Goal: Task Accomplishment & Management: Use online tool/utility

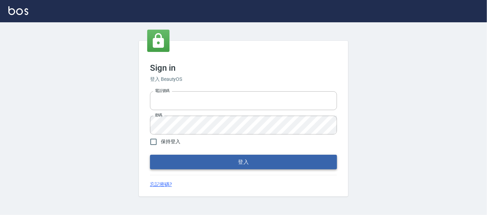
type input "0227605235"
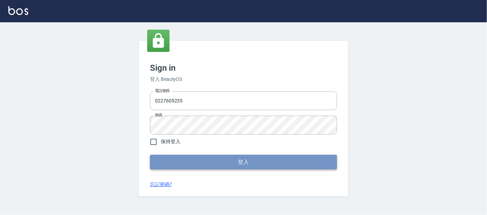
click at [187, 166] on button "登入" at bounding box center [243, 162] width 187 height 15
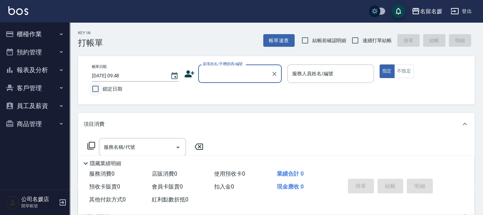
click at [92, 90] on input "鎖定日期" at bounding box center [95, 89] width 15 height 15
checkbox input "true"
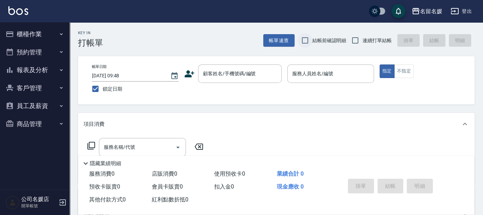
click at [307, 44] on input "結帳前確認明細" at bounding box center [305, 40] width 15 height 15
checkbox input "true"
click at [356, 39] on input "連續打單結帳" at bounding box center [355, 40] width 15 height 15
checkbox input "true"
click at [33, 35] on button "櫃檯作業" at bounding box center [35, 34] width 64 height 18
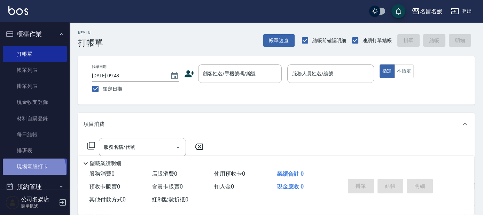
click at [31, 170] on link "現場電腦打卡" at bounding box center [35, 167] width 64 height 16
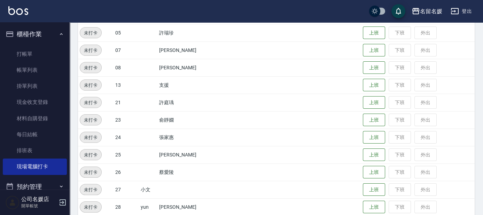
scroll to position [285, 0]
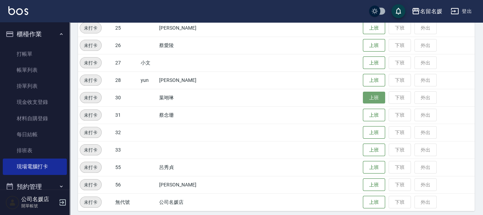
click at [363, 100] on button "上班" at bounding box center [374, 98] width 22 height 12
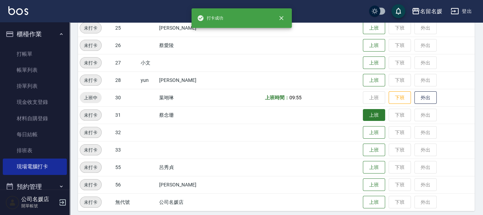
click at [366, 115] on button "上班" at bounding box center [374, 115] width 22 height 12
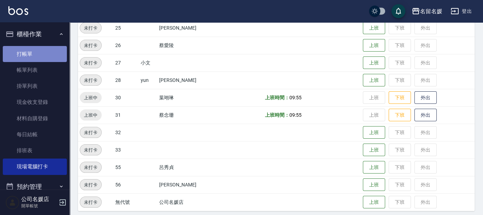
click at [38, 51] on link "打帳單" at bounding box center [35, 54] width 64 height 16
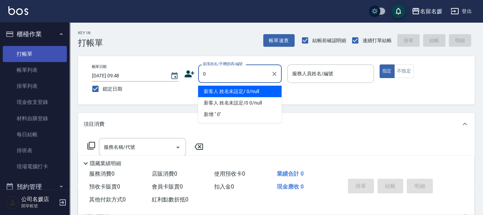
type input "0"
type input "新客人 姓名未設定/ 0/null"
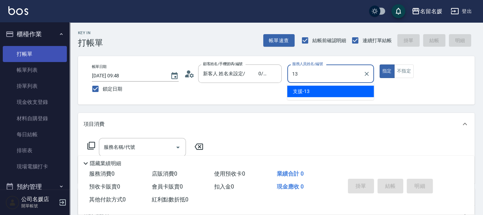
type input "13"
type button "true"
type input "支援-13"
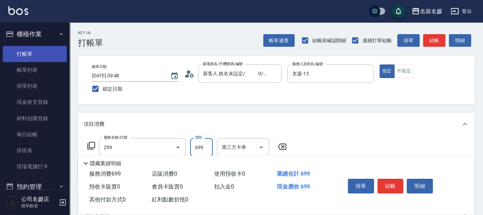
type input "滾珠洗髮699(299)"
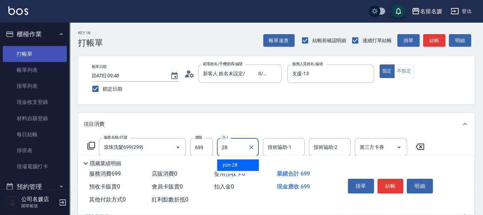
type input "yun-28"
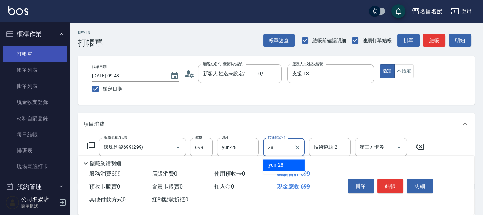
type input "yun-28"
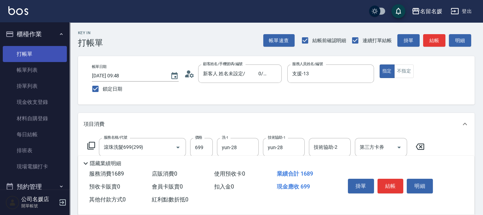
type input "(芙)頭皮養護套卡(638)"
type input "yun-28"
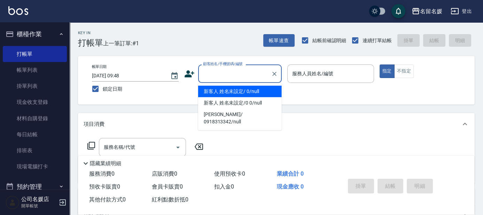
type input "新客人 姓名未設定/ 0/null"
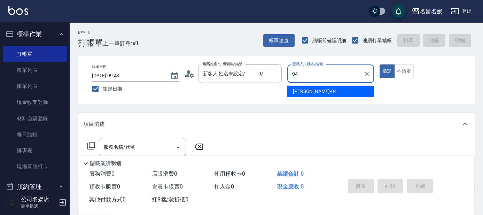
type input "[PERSON_NAME]-04"
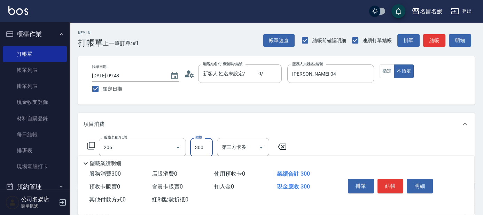
type input "洗髮[300](206)"
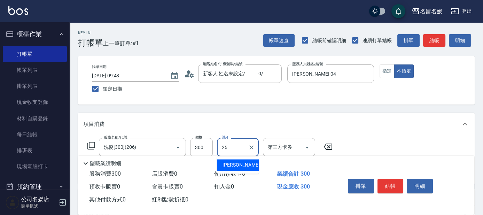
type input "[PERSON_NAME]-25"
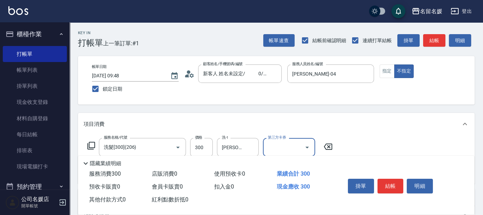
scroll to position [31, 0]
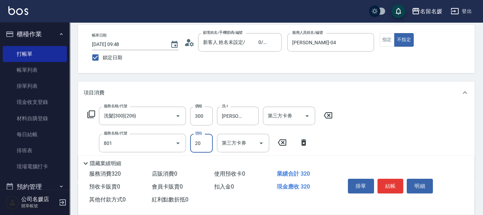
type input "潤絲(801)"
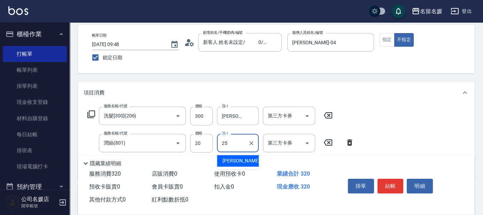
type input "[PERSON_NAME]-25"
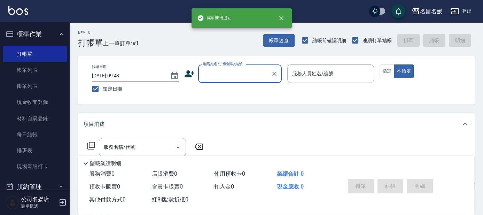
scroll to position [0, 0]
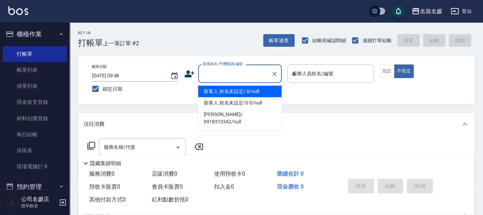
type input "03"
type input "新客人 姓名未設定/ 0/null"
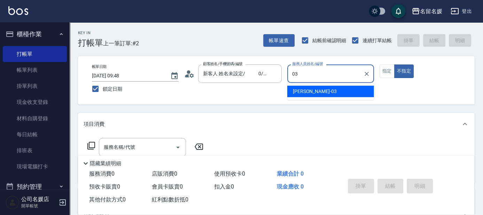
type input "03"
type button "false"
type input "[PERSON_NAME]-03"
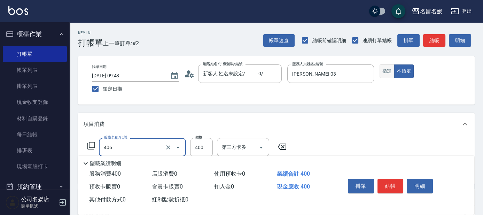
type input "剪髮(400)(406)"
click at [390, 70] on button "指定" at bounding box center [387, 71] width 15 height 14
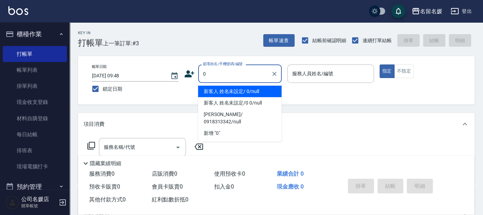
type input "0"
type input "新客人 姓名未設定/ 0/null"
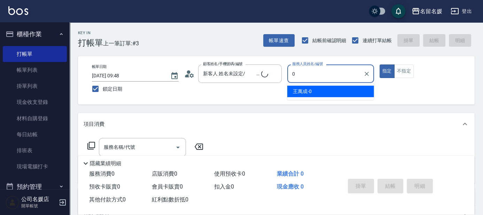
type input "08"
type input "新客人 姓名未設定/0/null"
type input "[PERSON_NAME]-08"
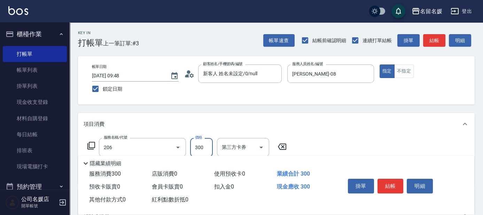
type input "洗髮[300](206)"
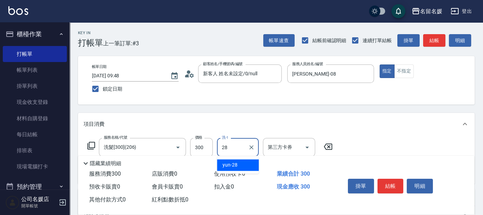
type input "yun-28"
